Goal: Task Accomplishment & Management: Manage account settings

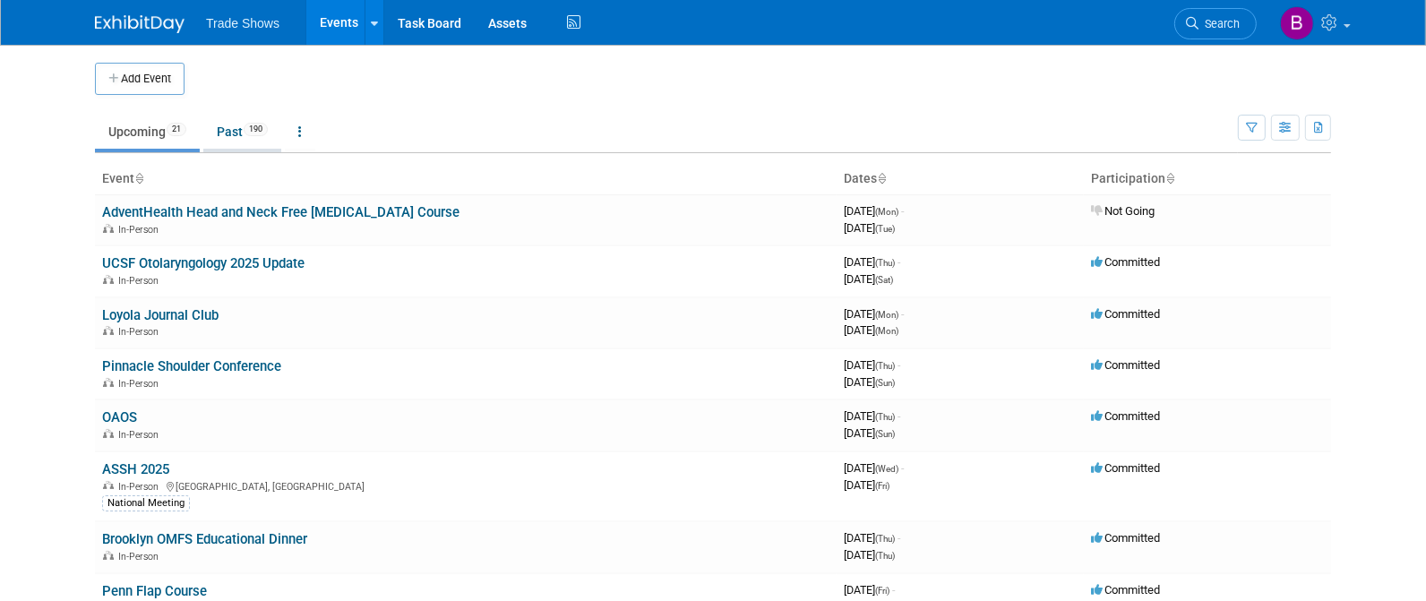
click at [238, 127] on link "Past 190" at bounding box center [242, 132] width 78 height 34
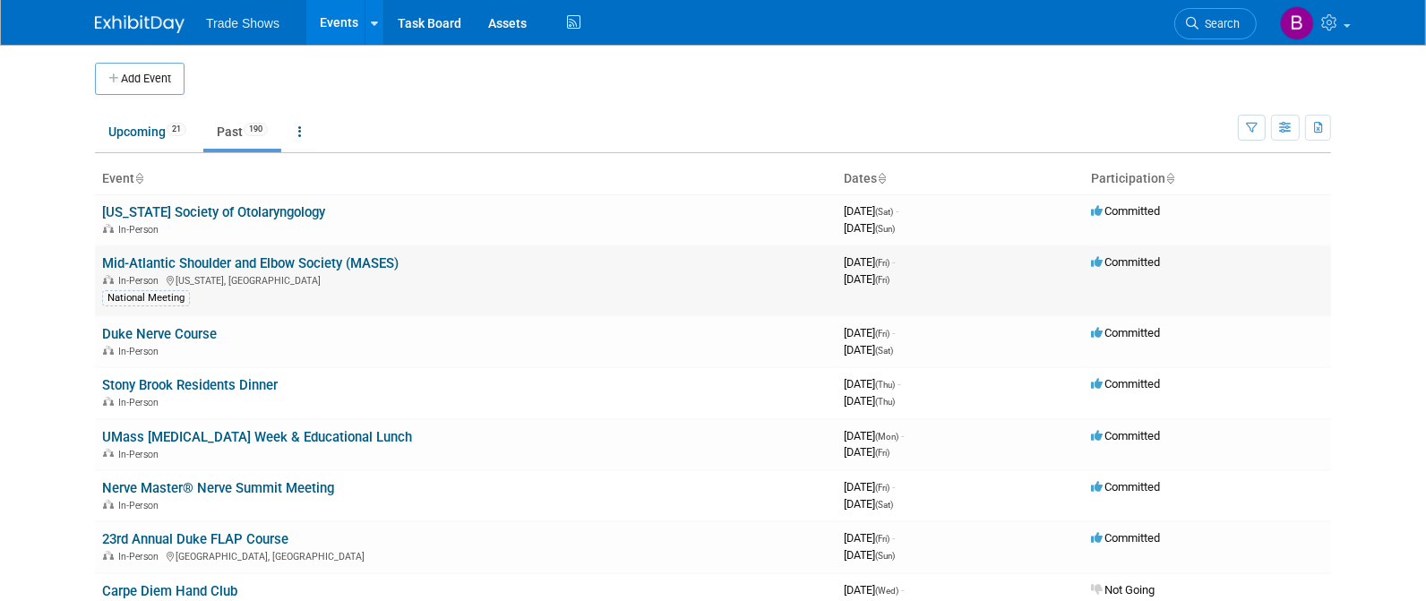
click at [228, 271] on link "Mid-Atlantic Shoulder and Elbow Society (MASES)" at bounding box center [250, 263] width 297 height 16
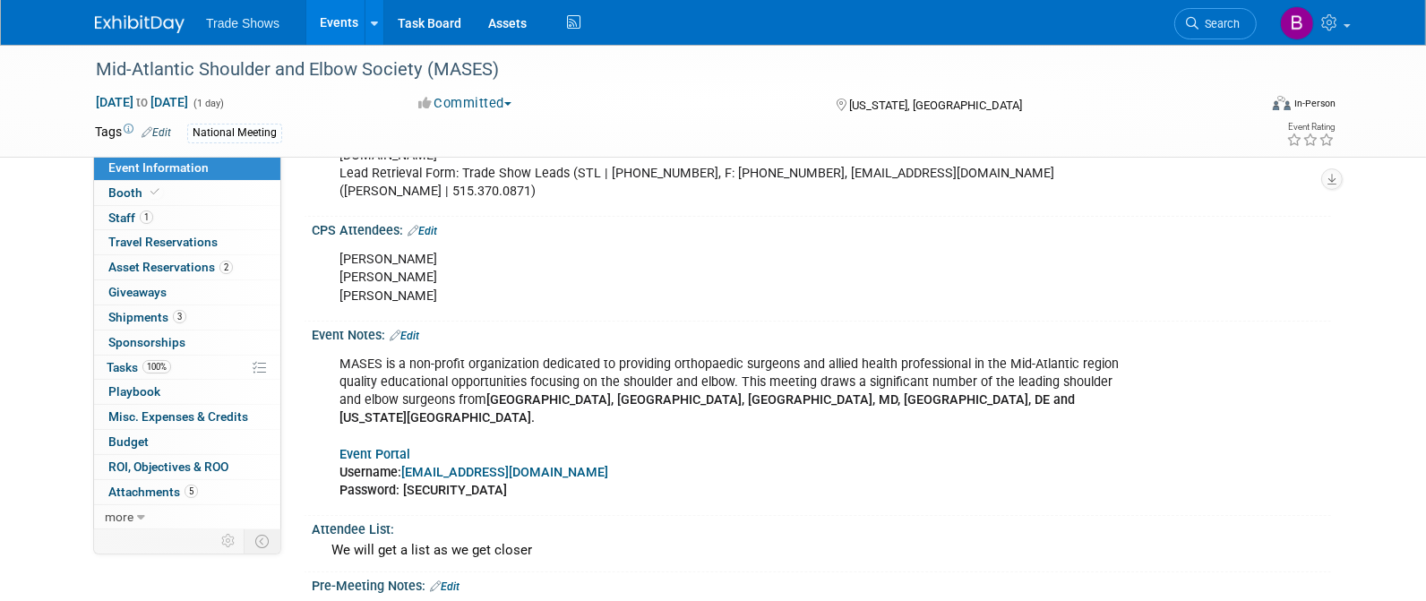
scroll to position [896, 0]
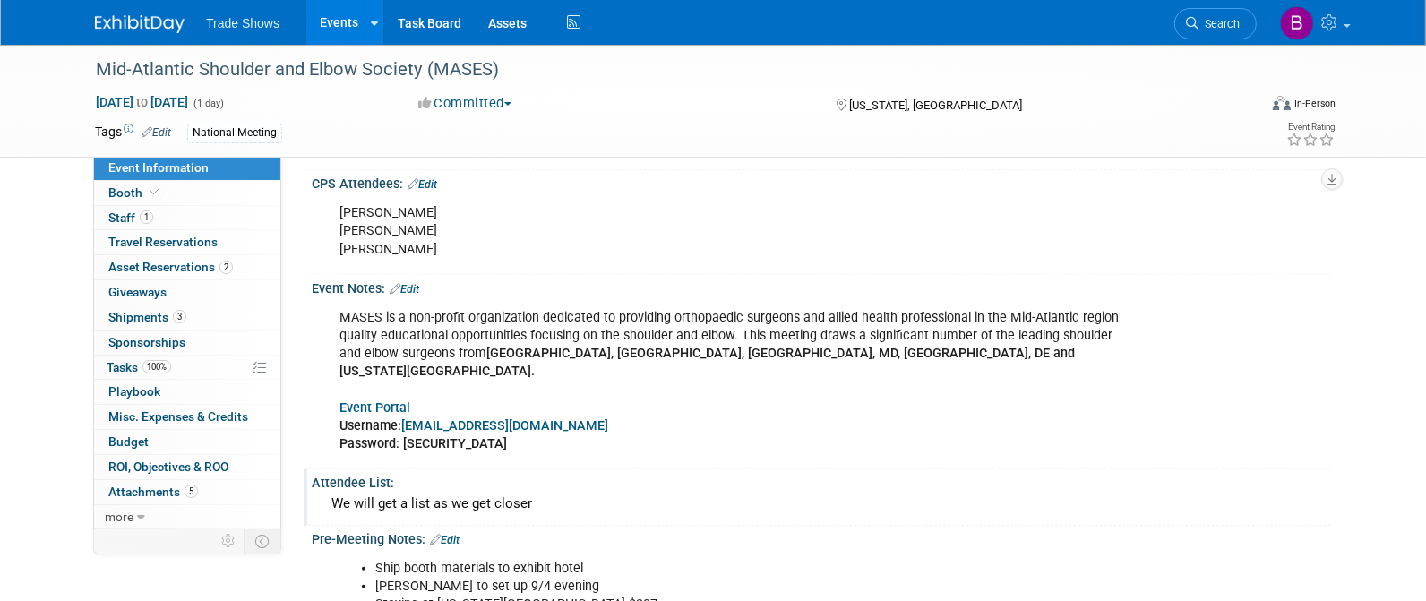
click at [426, 490] on div "We will get a list as we get closer" at bounding box center [821, 504] width 993 height 28
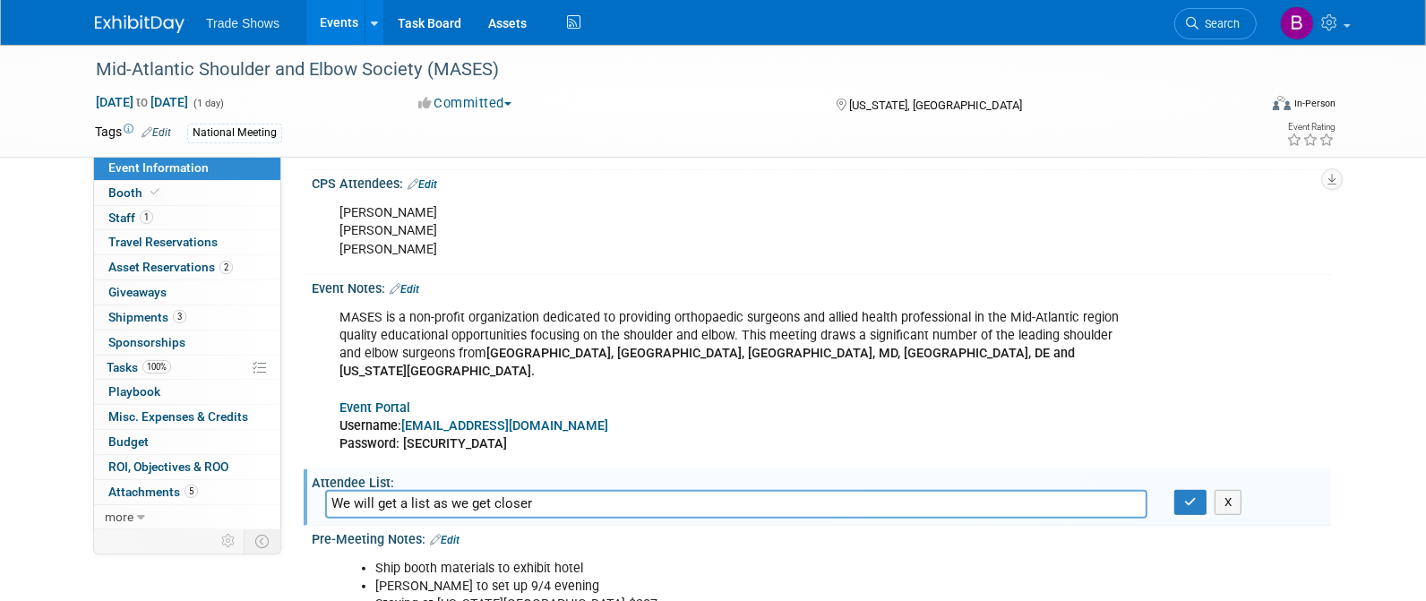
drag, startPoint x: 683, startPoint y: 442, endPoint x: 622, endPoint y: 452, distance: 61.7
click at [622, 490] on input "We will get a list as we get closer" at bounding box center [736, 504] width 823 height 28
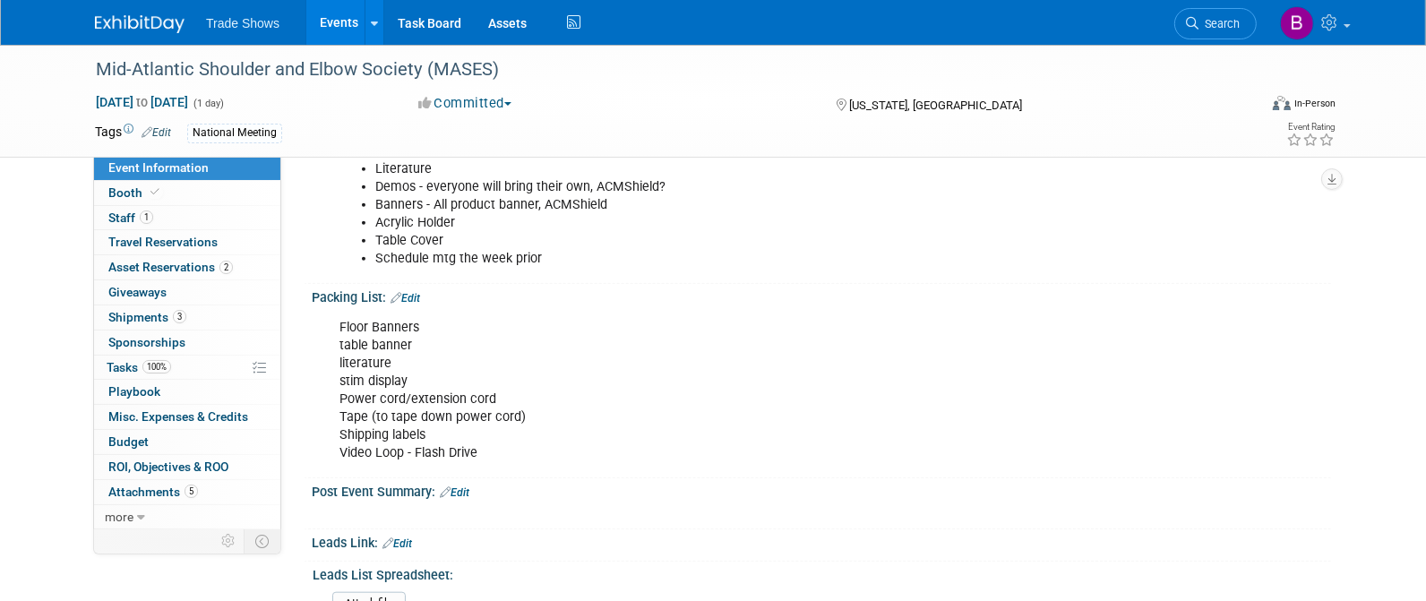
scroll to position [1493, 0]
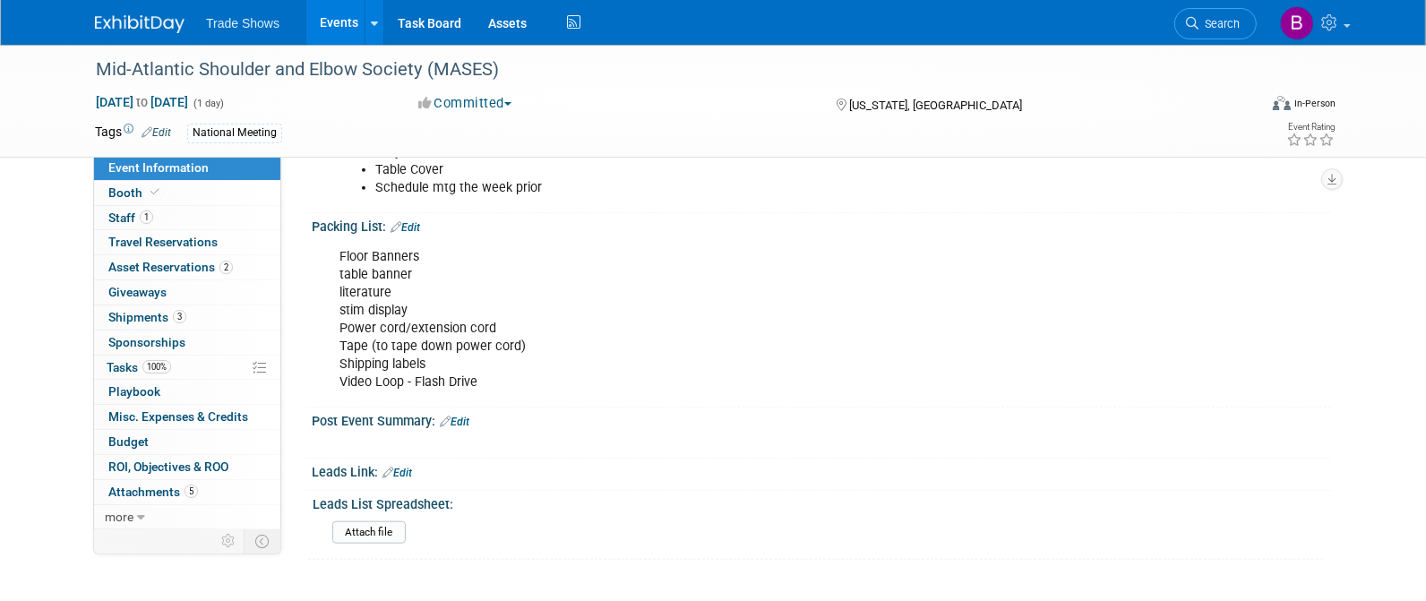
click at [401, 467] on link "Edit" at bounding box center [398, 473] width 30 height 13
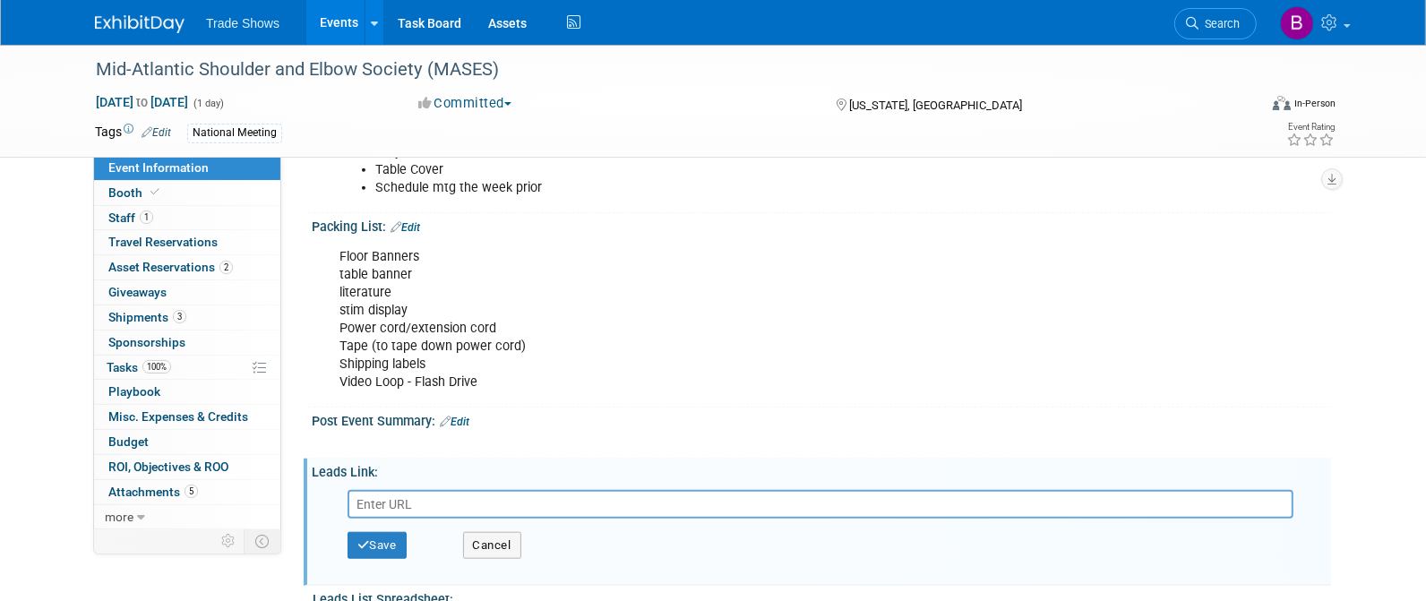
click at [418, 490] on input "text" at bounding box center [821, 504] width 946 height 29
type input "https://checkpointsurgical.sharepoint.com/:x:/s/Marketing/EW-yhq6e_FpHqP4wGe2Ze…"
click at [396, 532] on button "Save" at bounding box center [377, 545] width 59 height 27
click at [0, 0] on div at bounding box center [0, 0] width 0 height 0
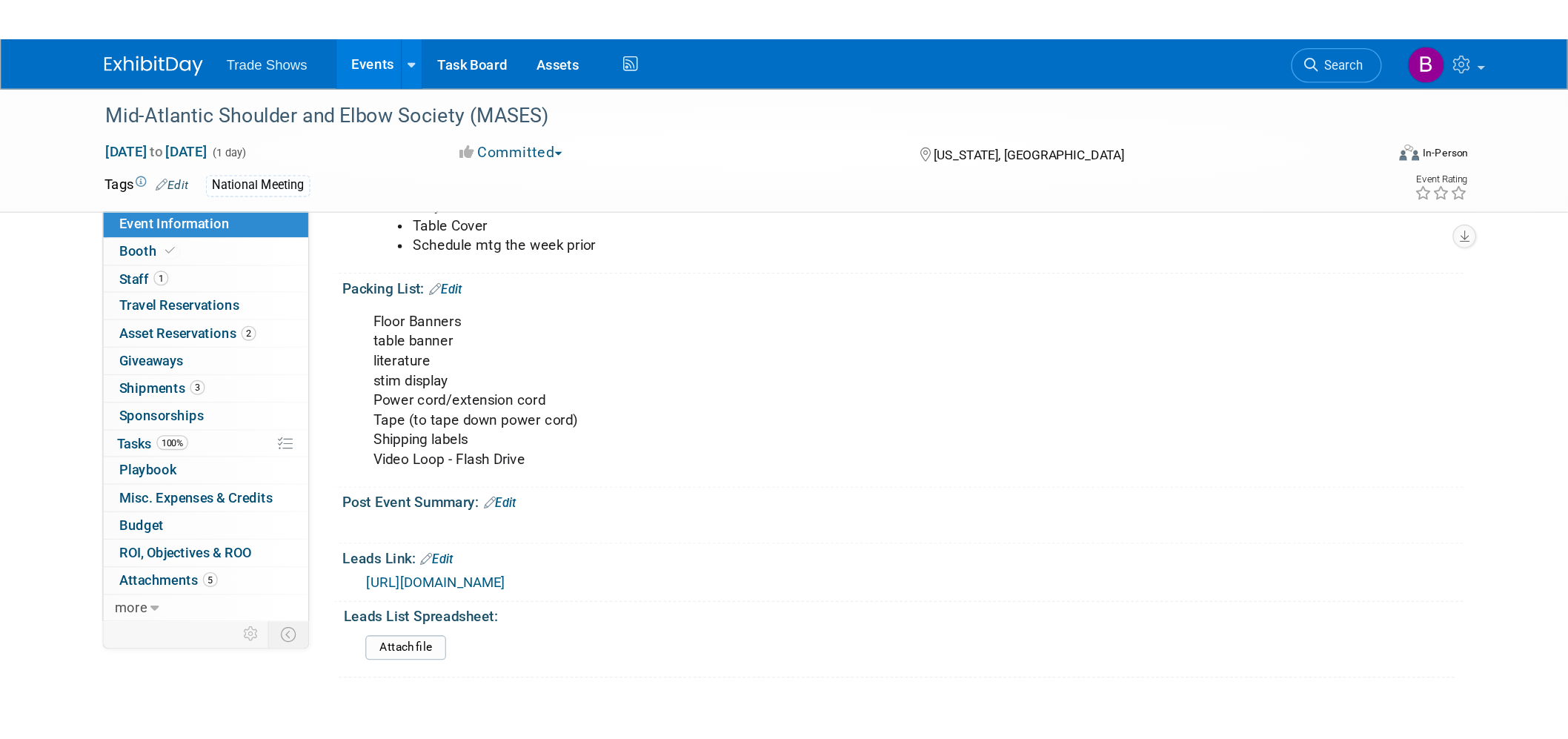
scroll to position [1079, 0]
